Goal: Task Accomplishment & Management: Use online tool/utility

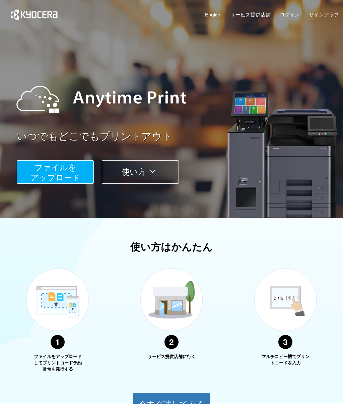
click at [72, 168] on span "ファイルを ​​アップロード" at bounding box center [55, 172] width 50 height 19
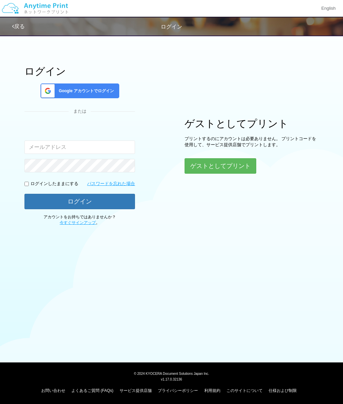
click at [105, 138] on div "入力されたメールアドレスまたはパスワードが正しくありません。" at bounding box center [79, 139] width 111 height 29
click at [97, 141] on input "email" at bounding box center [79, 146] width 111 height 13
type input "[EMAIL_ADDRESS][DOMAIN_NAME]"
click at [42, 181] on p "ログインしたままにする" at bounding box center [54, 184] width 48 height 6
click at [27, 184] on input "checkbox" at bounding box center [26, 184] width 4 height 4
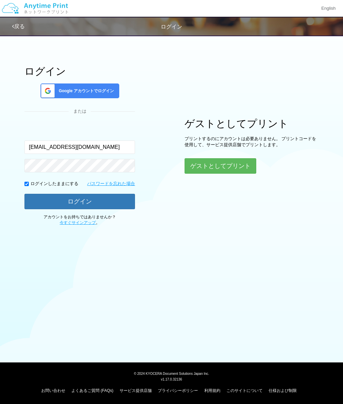
click at [76, 200] on button "ログイン" at bounding box center [79, 201] width 111 height 15
click at [29, 184] on input "checkbox" at bounding box center [26, 184] width 4 height 4
checkbox input "false"
click at [62, 198] on button "ログイン" at bounding box center [79, 201] width 111 height 15
click at [110, 200] on button "ログイン" at bounding box center [79, 201] width 111 height 15
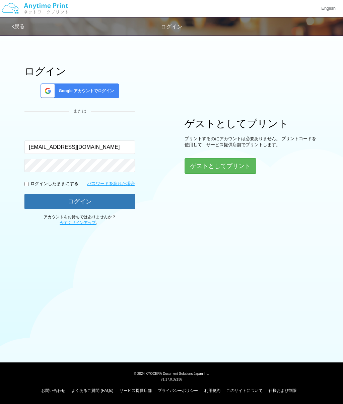
click at [111, 200] on button "ログイン" at bounding box center [79, 201] width 111 height 15
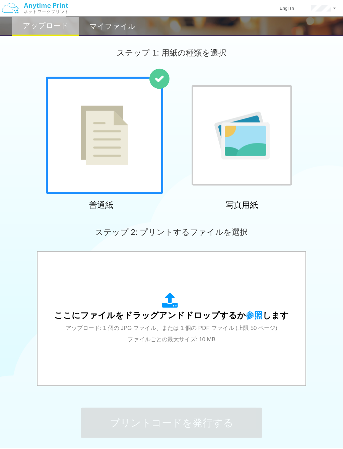
scroll to position [3, 0]
click at [168, 308] on icon at bounding box center [171, 301] width 19 height 17
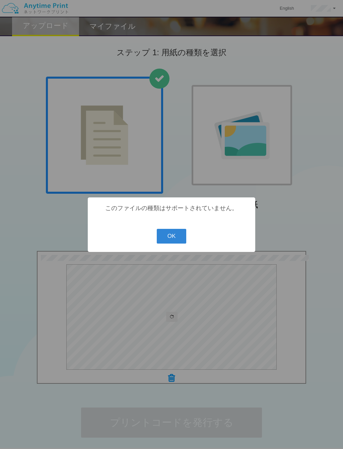
click at [172, 240] on button "OK" at bounding box center [172, 236] width 30 height 15
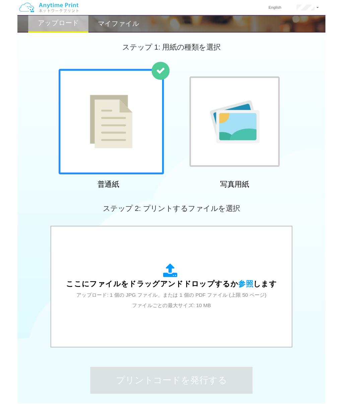
scroll to position [22, 0]
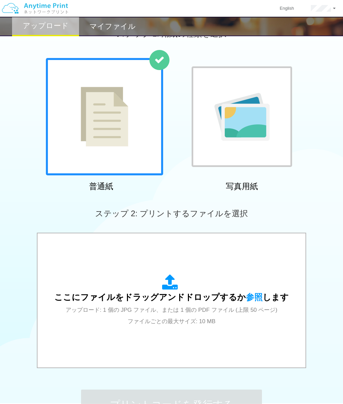
click at [159, 290] on div "ここにファイルをドラッグアンドドロップするか 参照 します アップロード: 1 個の JPG ファイル、または 1 個の PDF ファイル (上限 50 ペー…" at bounding box center [171, 300] width 234 height 52
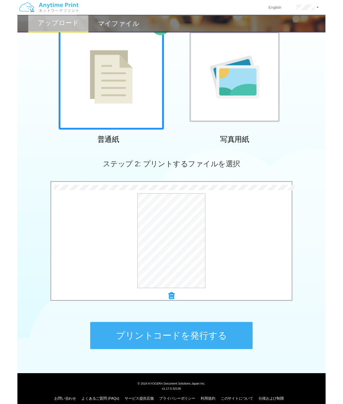
scroll to position [106, 0]
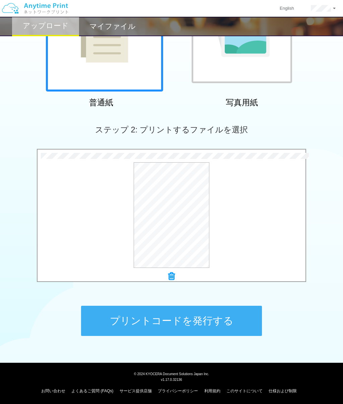
click at [0, 0] on button "プレビュー" at bounding box center [0, 0] width 0 height 0
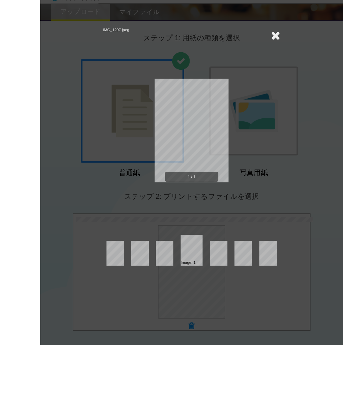
scroll to position [99, 0]
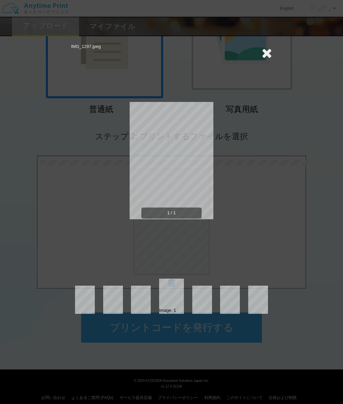
click at [288, 173] on div "IMG_1297.jpeg 1 / 1 Image: 1" at bounding box center [171, 202] width 343 height 404
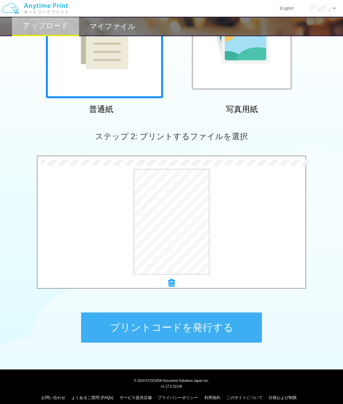
click at [207, 326] on button "プリントコードを発行する" at bounding box center [171, 327] width 181 height 30
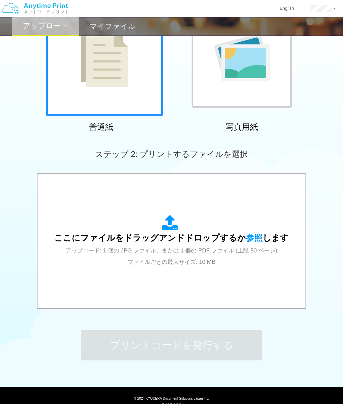
scroll to position [106, 0]
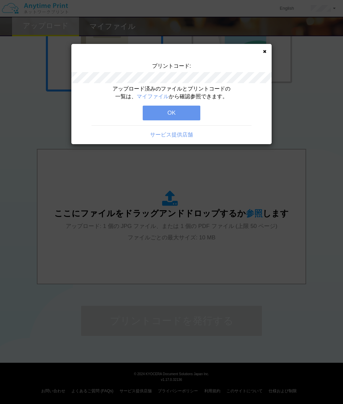
click at [164, 119] on button "OK" at bounding box center [172, 113] width 58 height 15
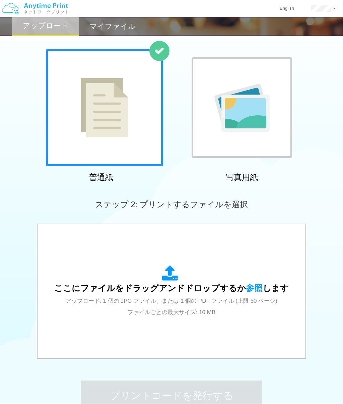
scroll to position [0, 0]
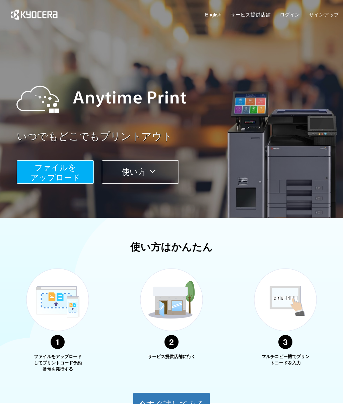
click at [74, 166] on span "ファイルを ​​アップロード" at bounding box center [55, 172] width 50 height 19
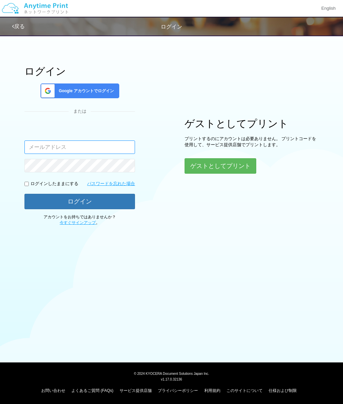
type input "[EMAIL_ADDRESS][DOMAIN_NAME]"
click at [112, 203] on button "ログイン" at bounding box center [79, 201] width 111 height 15
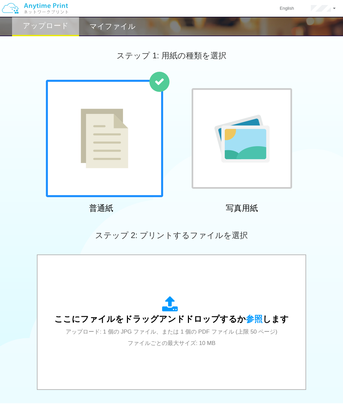
click at [136, 180] on div at bounding box center [104, 138] width 117 height 117
click at [181, 330] on span "アップロード: 1 個の JPG ファイル、または 1 個の PDF ファイル (上限 50 ページ) ファイルごとの最大サイズ: 10 MB" at bounding box center [172, 337] width 212 height 18
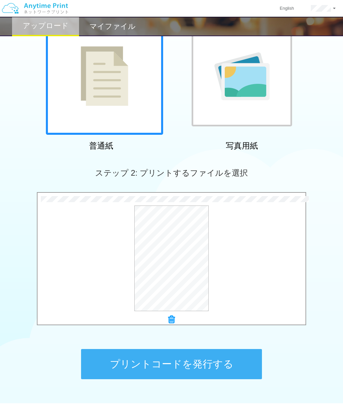
scroll to position [106, 0]
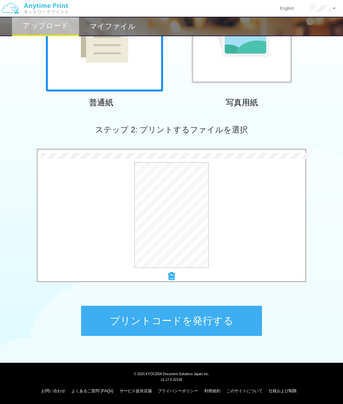
click at [243, 324] on button "プリントコードを発行する" at bounding box center [171, 320] width 181 height 30
